Goal: Task Accomplishment & Management: Use online tool/utility

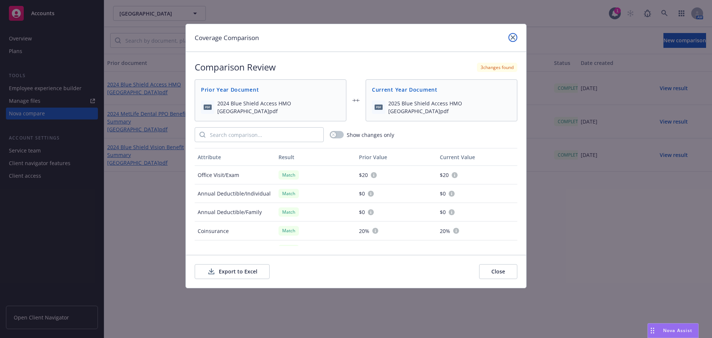
click at [511, 38] on icon "close" at bounding box center [513, 37] width 4 height 4
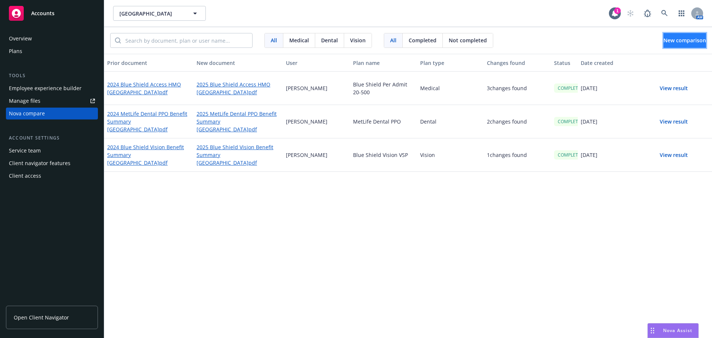
click at [668, 40] on span "New comparison" at bounding box center [684, 40] width 43 height 7
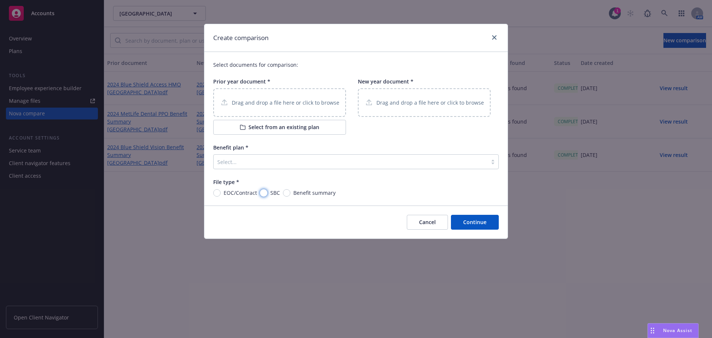
click at [265, 192] on input "SBC" at bounding box center [263, 192] width 7 height 7
radio input "true"
click at [235, 162] on div at bounding box center [350, 161] width 266 height 9
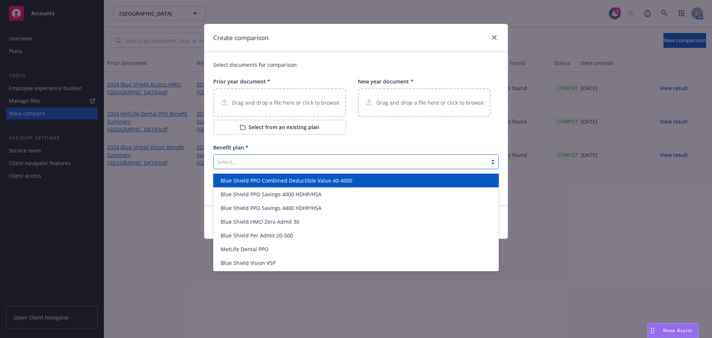
click at [261, 183] on span "Blue Shield PPO Combined Deductible Value 40-4000" at bounding box center [287, 180] width 132 height 8
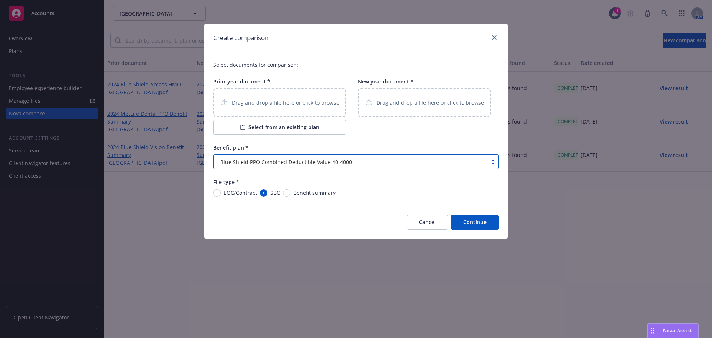
click at [248, 101] on p "Drag and drop a file here or click to browse" at bounding box center [286, 103] width 108 height 8
click at [425, 221] on button "Cancel" at bounding box center [427, 222] width 41 height 15
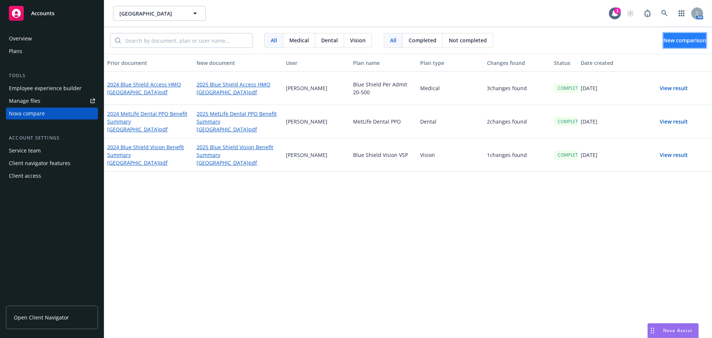
click at [673, 41] on span "New comparison" at bounding box center [684, 40] width 43 height 7
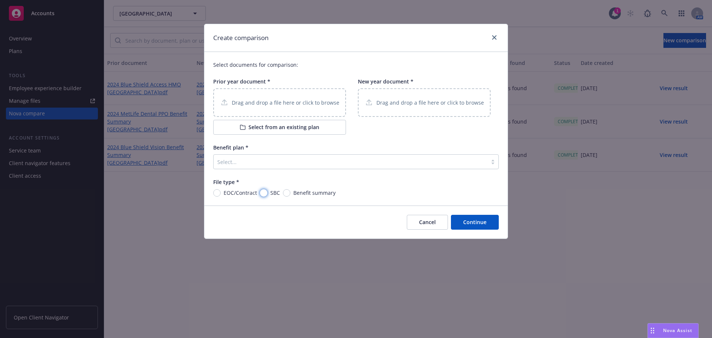
click at [262, 192] on input "SBC" at bounding box center [263, 192] width 7 height 7
radio input "true"
click at [234, 165] on div at bounding box center [350, 161] width 266 height 9
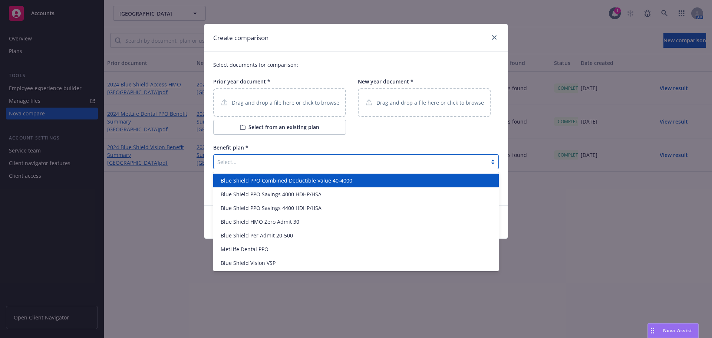
click at [284, 179] on span "Blue Shield PPO Combined Deductible Value 40-4000" at bounding box center [287, 180] width 132 height 8
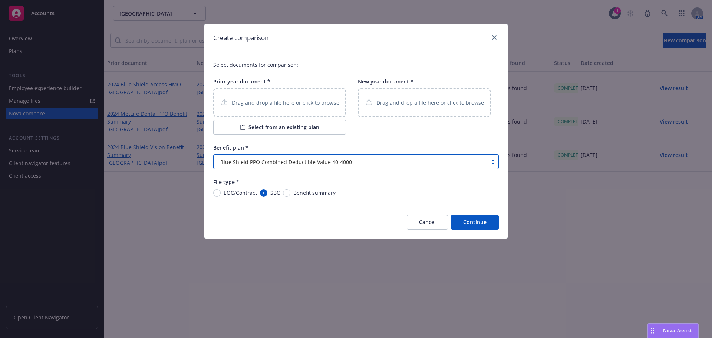
click at [259, 103] on p "Drag and drop a file here or click to browse" at bounding box center [286, 103] width 108 height 8
click at [395, 101] on p "Drag and drop a file here or click to browse" at bounding box center [430, 103] width 108 height 8
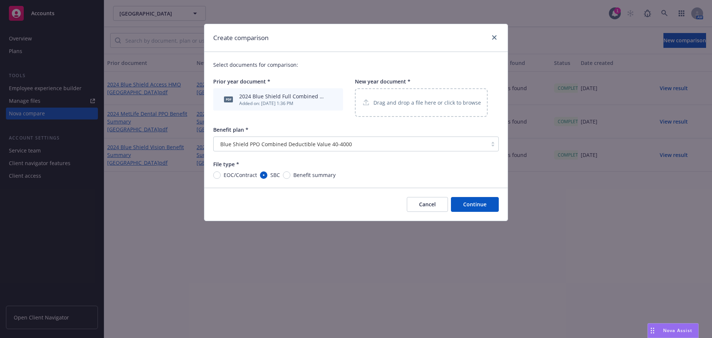
click at [392, 104] on p "Drag and drop a file here or click to browse" at bounding box center [427, 103] width 108 height 8
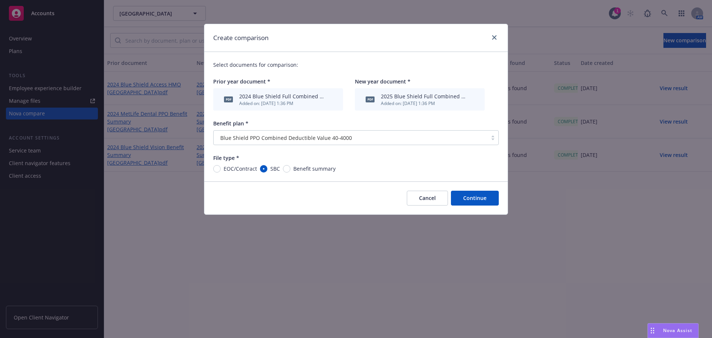
click at [479, 195] on button "Continue" at bounding box center [475, 198] width 48 height 15
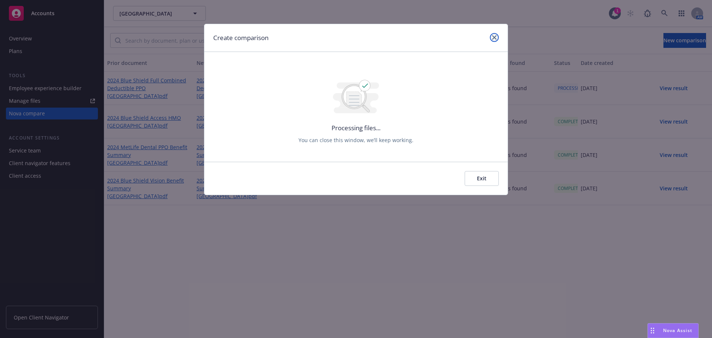
click at [493, 37] on icon "close" at bounding box center [494, 37] width 4 height 4
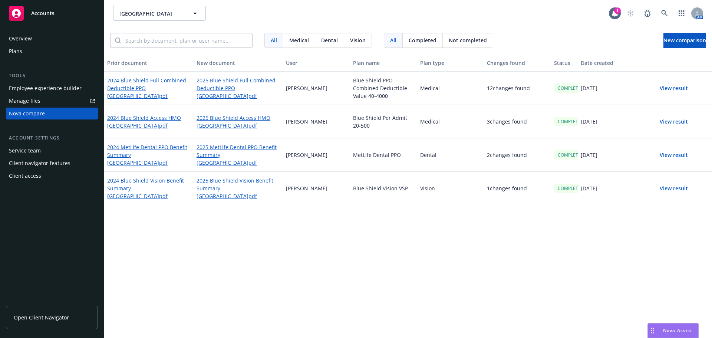
drag, startPoint x: 671, startPoint y: 89, endPoint x: 650, endPoint y: 98, distance: 22.7
click at [671, 89] on button "View result" at bounding box center [674, 88] width 52 height 15
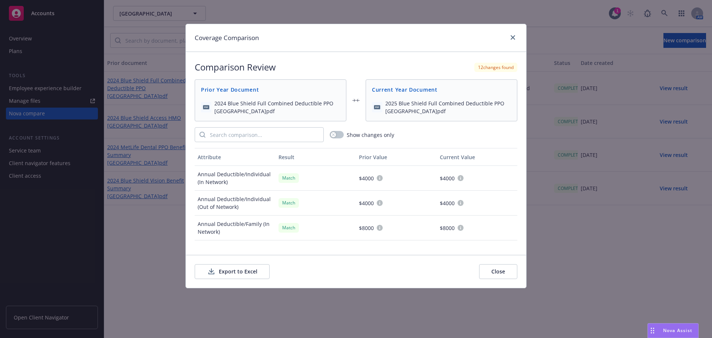
click at [235, 270] on button "Export to Excel" at bounding box center [232, 271] width 75 height 15
click at [513, 36] on icon "close" at bounding box center [513, 37] width 4 height 4
